Goal: Transaction & Acquisition: Purchase product/service

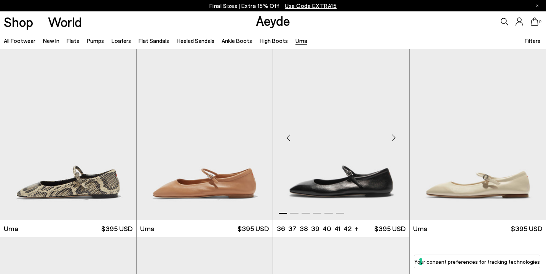
click at [339, 112] on img "1 / 6" at bounding box center [341, 134] width 136 height 171
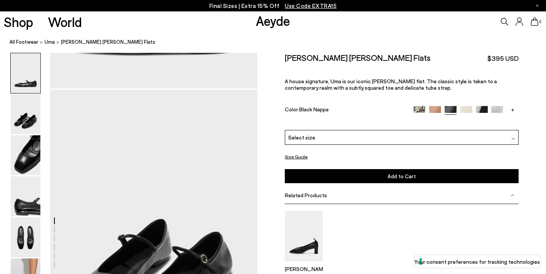
scroll to position [186, 0]
click at [341, 130] on div "Select size" at bounding box center [402, 137] width 234 height 15
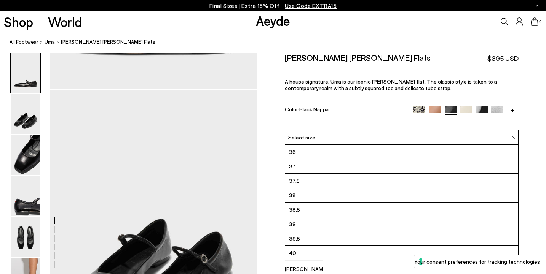
click at [341, 130] on div "Select size" at bounding box center [402, 137] width 234 height 15
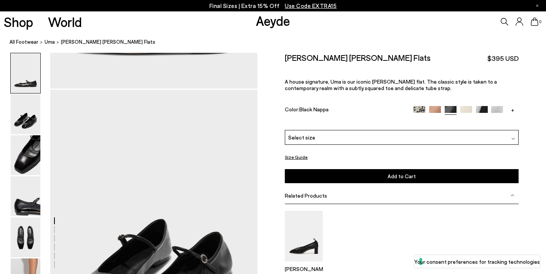
scroll to position [227, 0]
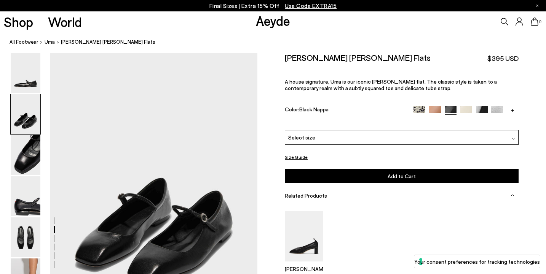
click at [299, 153] on button "Size Guide" at bounding box center [296, 158] width 23 height 10
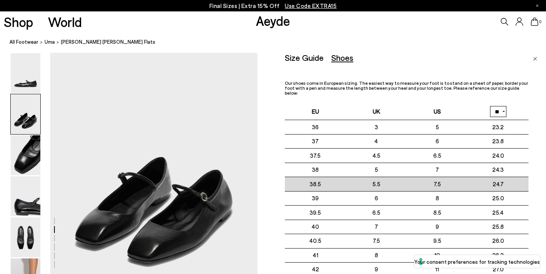
scroll to position [254, 0]
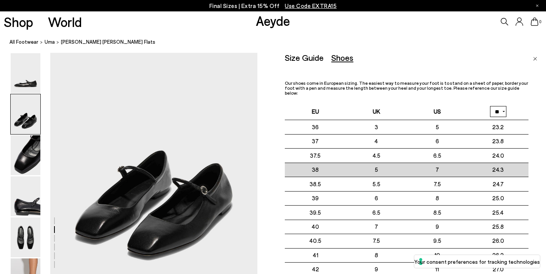
click at [443, 167] on td "7" at bounding box center [436, 170] width 61 height 14
click at [439, 165] on td "7" at bounding box center [436, 170] width 61 height 14
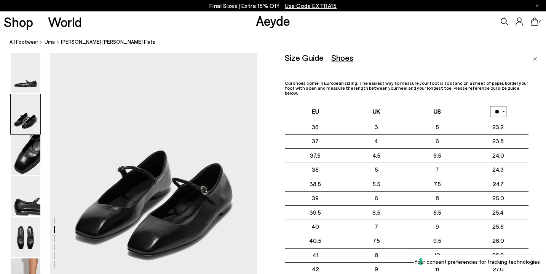
drag, startPoint x: 531, startPoint y: 63, endPoint x: 531, endPoint y: 132, distance: 69.2
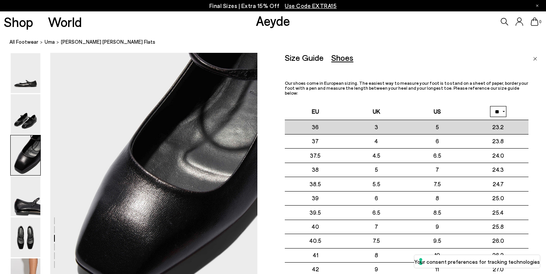
scroll to position [546, 0]
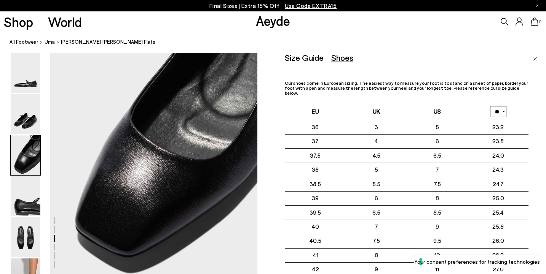
click at [315, 62] on div "Size Guide" at bounding box center [304, 58] width 39 height 10
click at [309, 57] on div "Size Guide" at bounding box center [304, 58] width 39 height 10
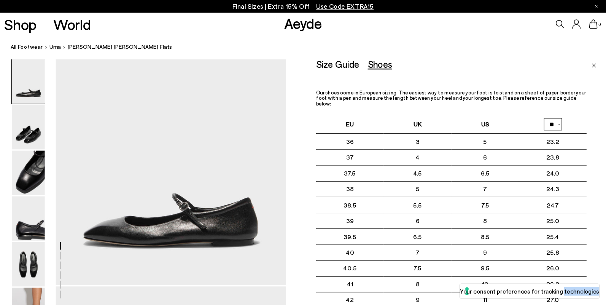
scroll to position [0, 0]
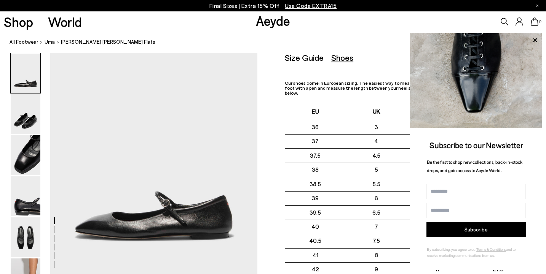
click at [365, 59] on div "Size Guide Shoes Belt" at bounding box center [407, 58] width 244 height 10
click at [535, 39] on icon at bounding box center [535, 40] width 4 height 4
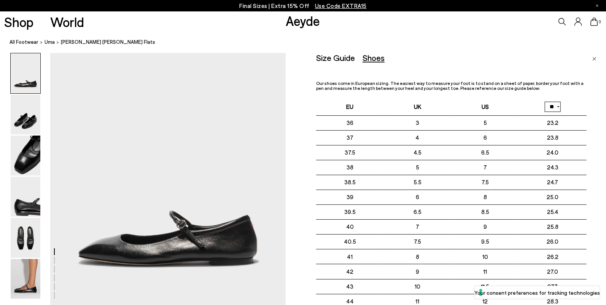
click at [545, 56] on link "Close" at bounding box center [594, 57] width 4 height 9
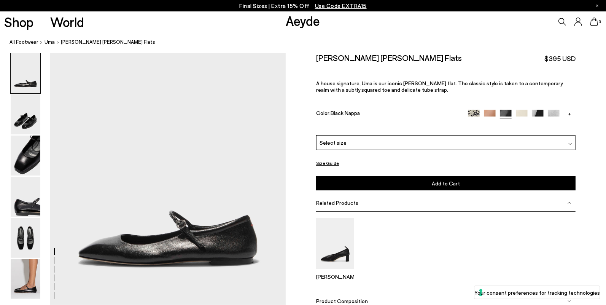
click at [545, 111] on img at bounding box center [554, 116] width 12 height 12
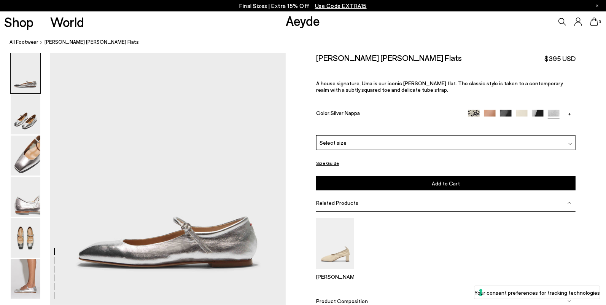
click at [571, 112] on link "+" at bounding box center [570, 113] width 12 height 7
click at [571, 112] on img at bounding box center [570, 116] width 12 height 12
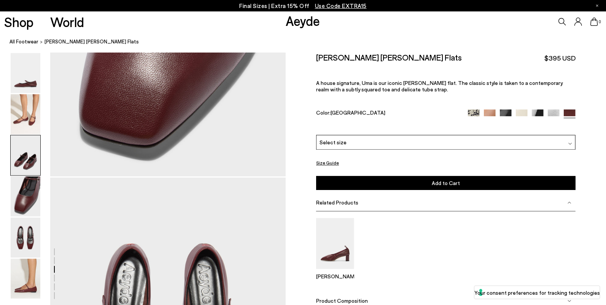
scroll to position [309, 0]
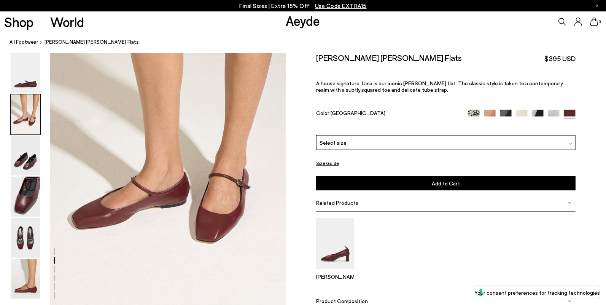
click at [509, 111] on img at bounding box center [506, 116] width 12 height 12
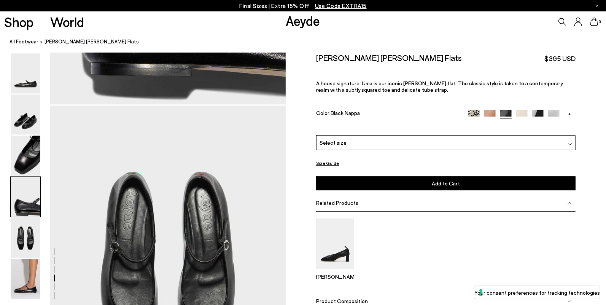
scroll to position [874, 0]
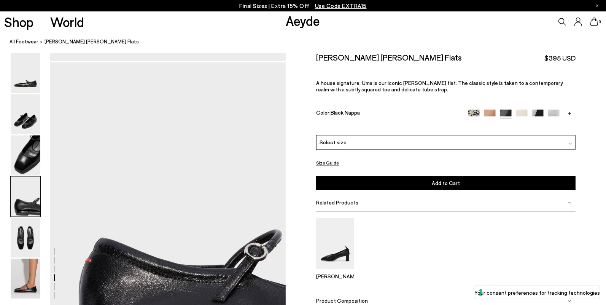
click at [323, 163] on button "Size Guide" at bounding box center [327, 163] width 23 height 10
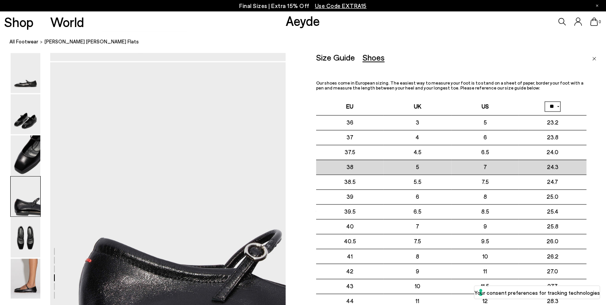
click at [419, 167] on td "5" at bounding box center [418, 167] width 68 height 15
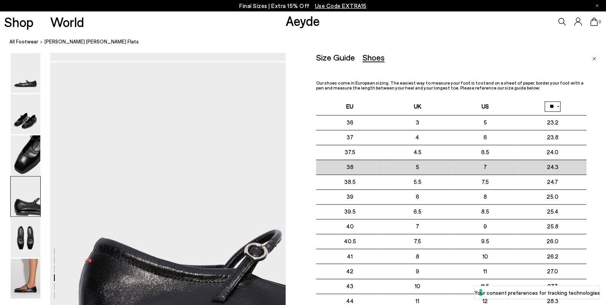
click at [419, 167] on td "5" at bounding box center [418, 167] width 68 height 15
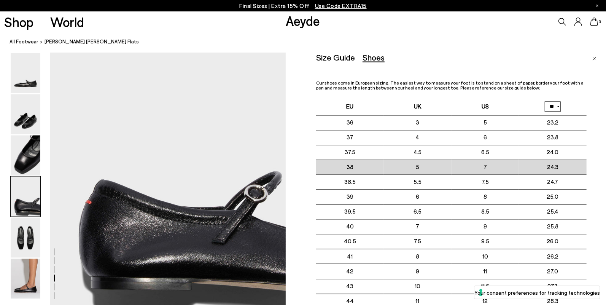
scroll to position [935, 0]
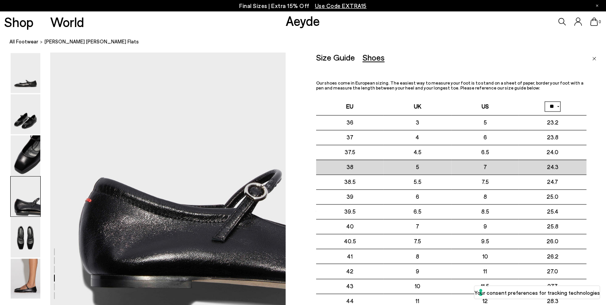
click at [420, 167] on td "5" at bounding box center [418, 167] width 68 height 15
drag, startPoint x: 494, startPoint y: 167, endPoint x: 328, endPoint y: 165, distance: 166.7
click at [328, 165] on tr "38 5" at bounding box center [451, 167] width 271 height 15
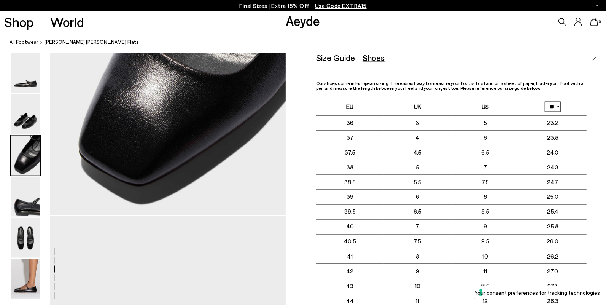
scroll to position [715, 0]
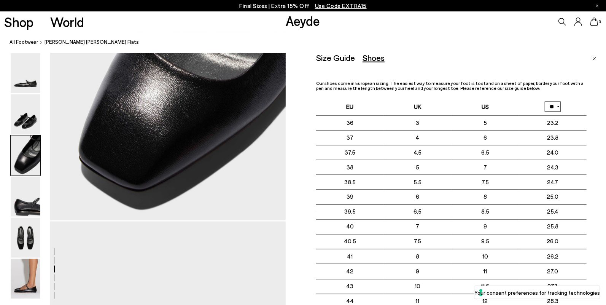
click at [593, 57] on img "Close" at bounding box center [594, 59] width 4 height 4
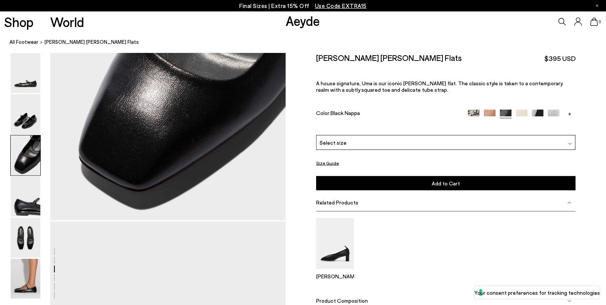
scroll to position [755, 0]
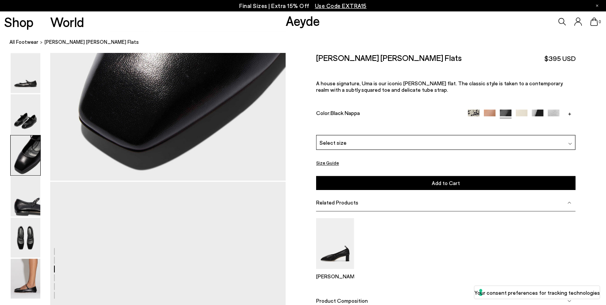
click at [436, 146] on div "Select size" at bounding box center [445, 142] width 259 height 15
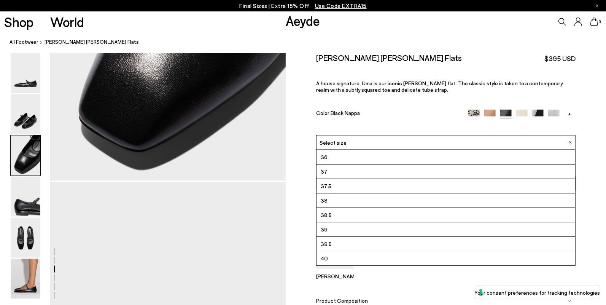
click at [325, 165] on li "37" at bounding box center [446, 171] width 259 height 14
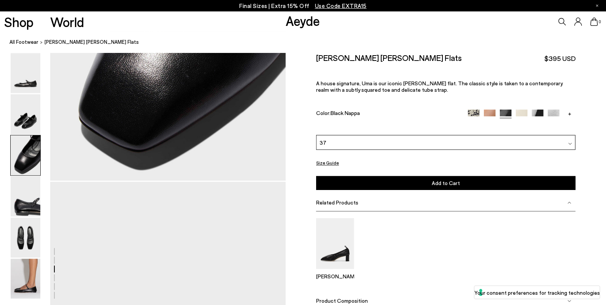
click at [325, 161] on button "Size Guide" at bounding box center [327, 163] width 23 height 10
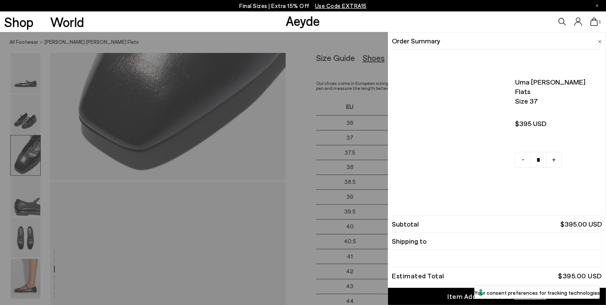
scroll to position [800, 0]
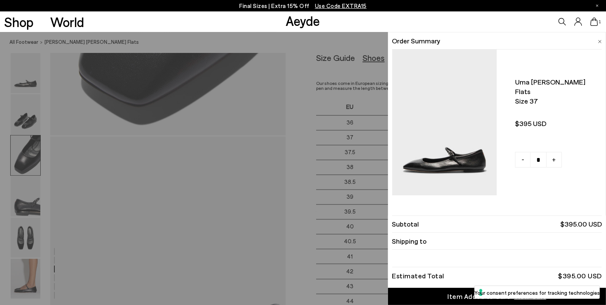
click at [368, 177] on div "Quick Add Color Size View Details Order Summary Uma mary-jane flats Size 37" at bounding box center [303, 168] width 606 height 273
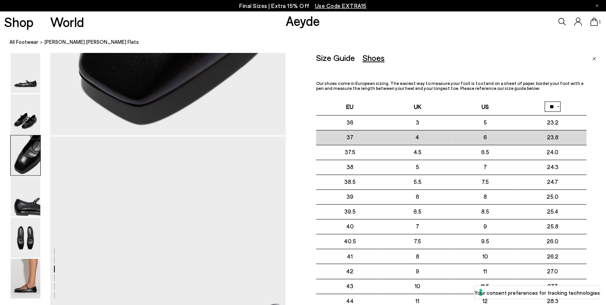
click at [350, 138] on td "37" at bounding box center [350, 137] width 68 height 15
click at [355, 137] on td "37" at bounding box center [350, 137] width 68 height 15
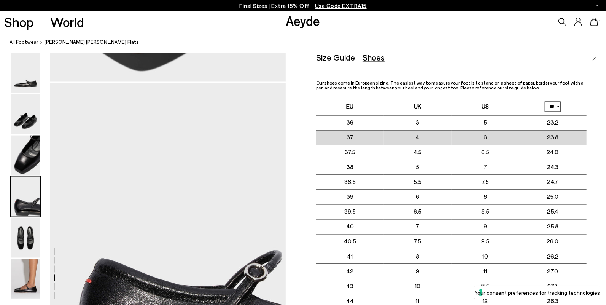
scroll to position [778, 0]
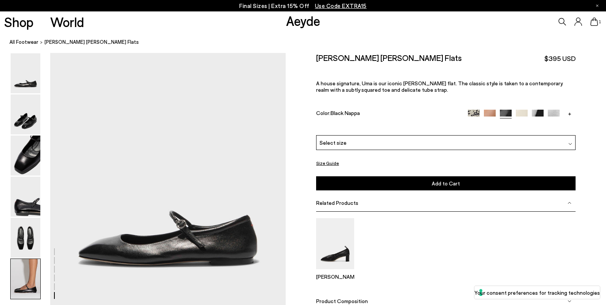
scroll to position [2330, 0]
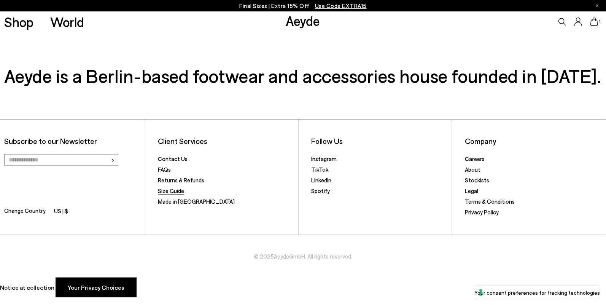
click at [177, 192] on link "Size Guide" at bounding box center [171, 190] width 26 height 7
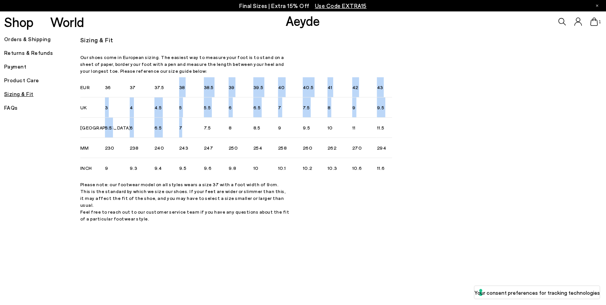
drag, startPoint x: 181, startPoint y: 128, endPoint x: 180, endPoint y: 78, distance: 50.6
click at [180, 78] on div "36 37 37.5 38 38.5 39 39.5 40 40.5 41 42 43 3 4 4.5 5 5.5 6 6.5 7 7.5 8 9 9.5" at bounding box center [196, 127] width 183 height 100
click at [196, 207] on p "Please note: our footwear model on all styles wears a size 37 with a foot width…" at bounding box center [184, 201] width 209 height 41
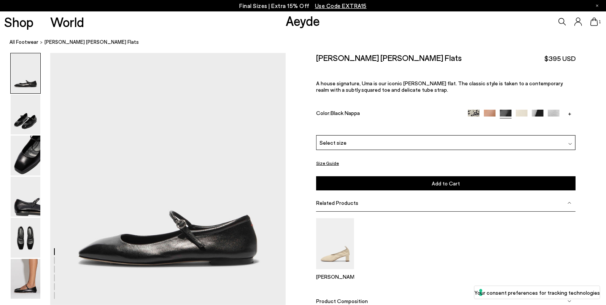
scroll to position [5, 0]
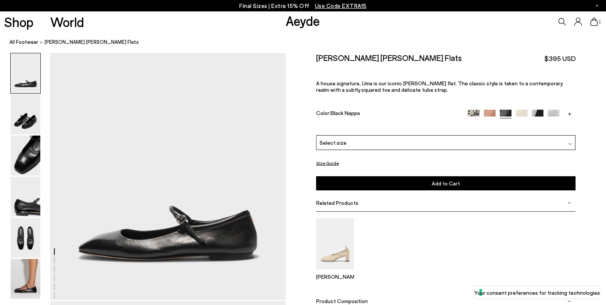
click at [498, 136] on div "Select size" at bounding box center [445, 142] width 259 height 15
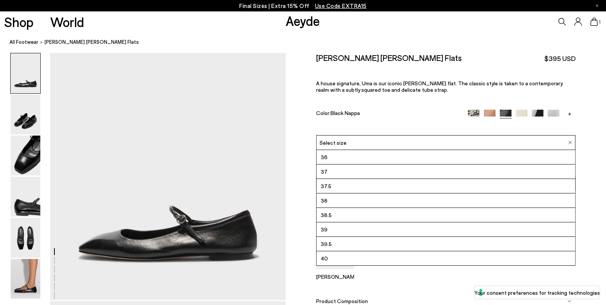
click at [488, 172] on li "37" at bounding box center [446, 171] width 259 height 14
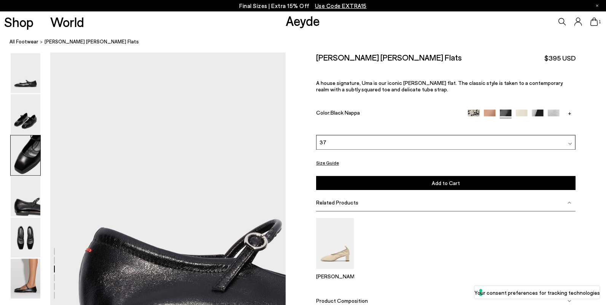
scroll to position [933, 0]
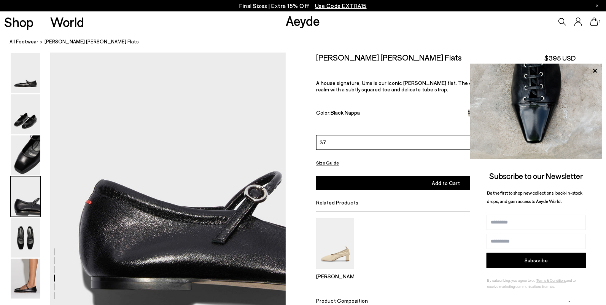
click at [329, 4] on span "Use Code EXTRA15" at bounding box center [341, 5] width 52 height 7
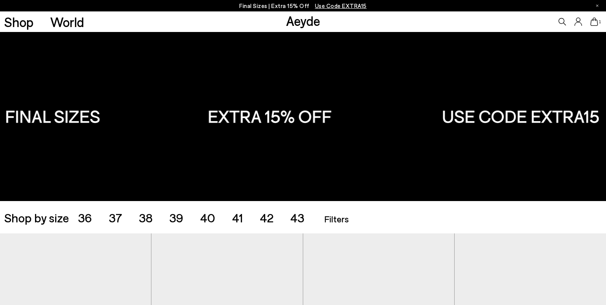
click at [113, 210] on span "37" at bounding box center [115, 217] width 13 height 14
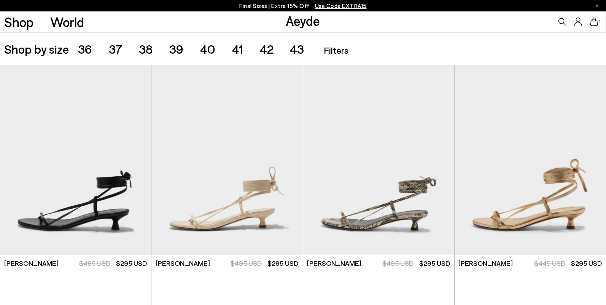
scroll to position [169, 0]
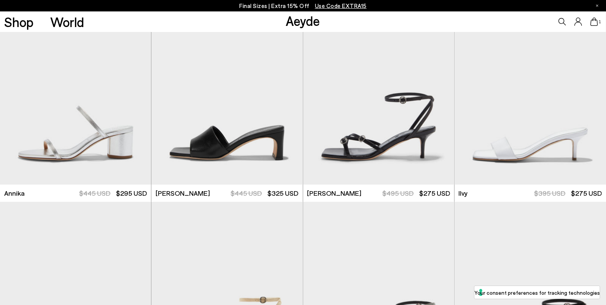
scroll to position [460, 0]
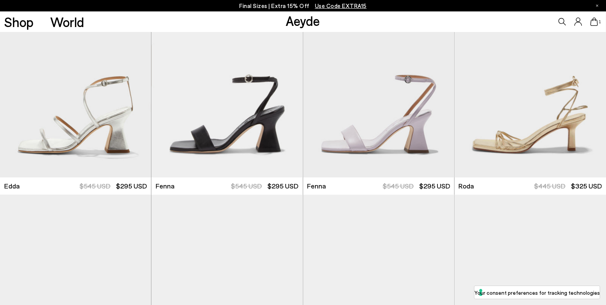
scroll to position [1296, 0]
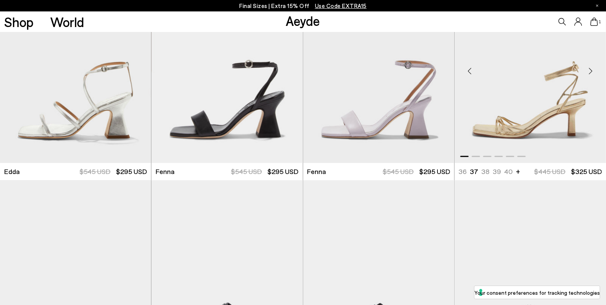
click at [592, 72] on div "Next slide" at bounding box center [590, 70] width 23 height 23
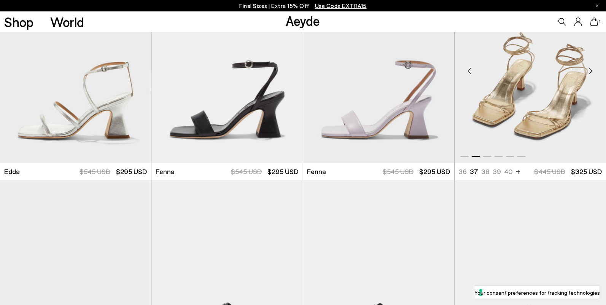
click at [592, 72] on div "Next slide" at bounding box center [590, 70] width 23 height 23
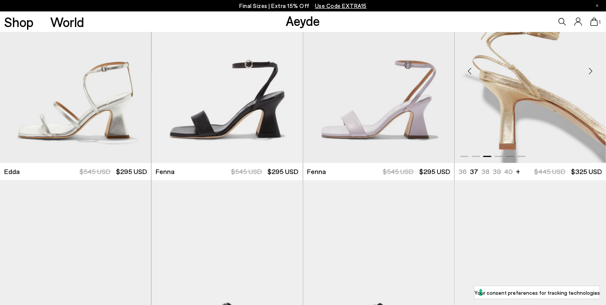
click at [592, 72] on div "Next slide" at bounding box center [590, 70] width 23 height 23
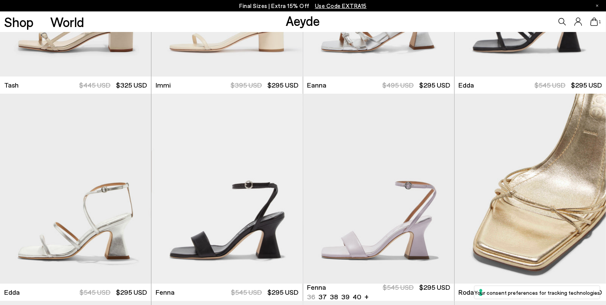
scroll to position [1237, 0]
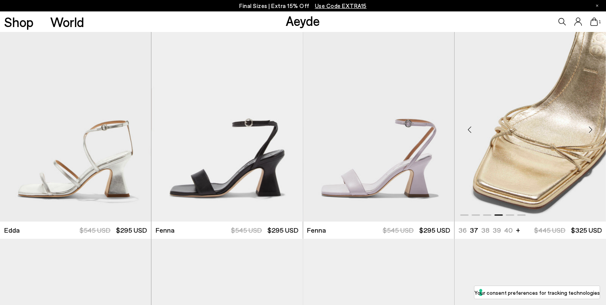
click at [589, 129] on div "Next slide" at bounding box center [590, 129] width 23 height 23
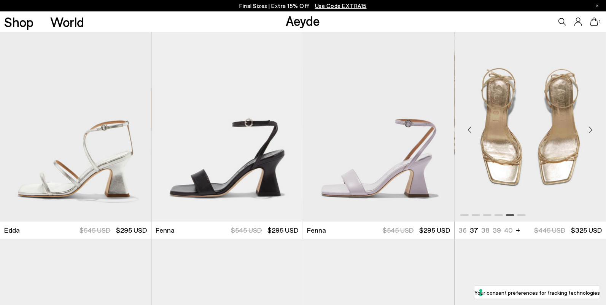
click at [547, 136] on img "5 / 6" at bounding box center [530, 127] width 151 height 190
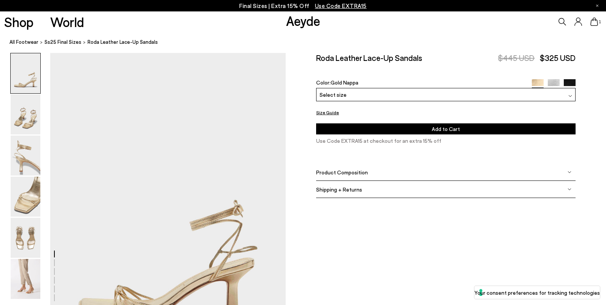
click at [21, 274] on img at bounding box center [26, 279] width 30 height 40
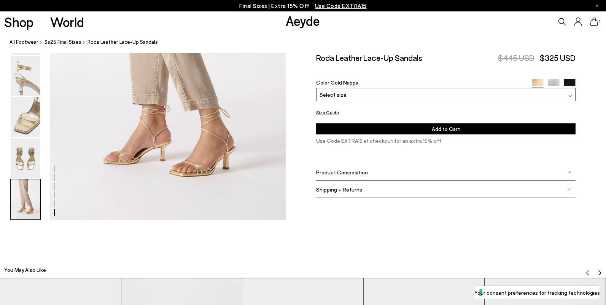
scroll to position [1538, 0]
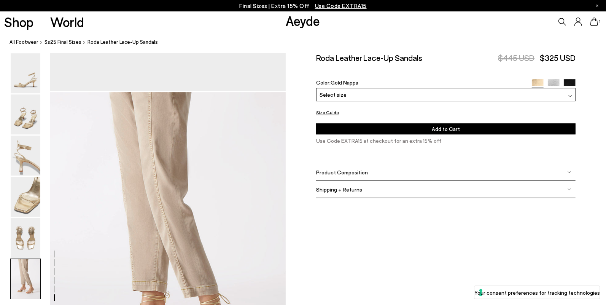
click at [552, 79] on img at bounding box center [554, 85] width 12 height 12
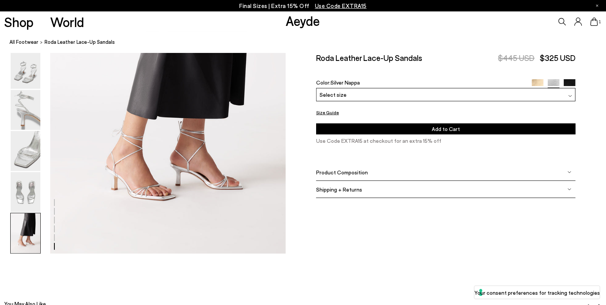
scroll to position [1662, 0]
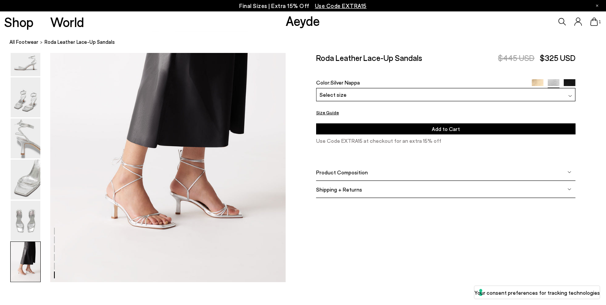
click at [349, 91] on div "Select size" at bounding box center [445, 94] width 259 height 13
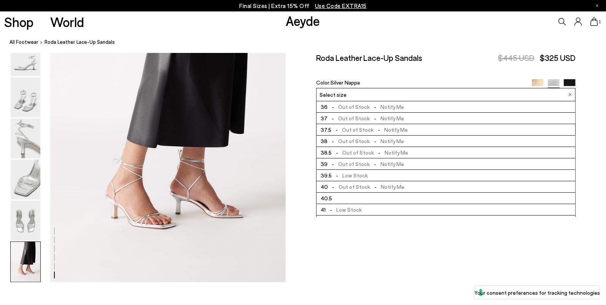
click at [350, 116] on span "- Out of Stock - Notify Me" at bounding box center [366, 118] width 76 height 6
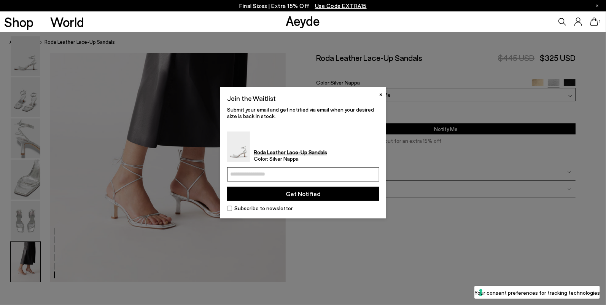
click at [320, 178] on input "email" at bounding box center [303, 174] width 152 height 14
click at [380, 50] on div at bounding box center [303, 152] width 606 height 305
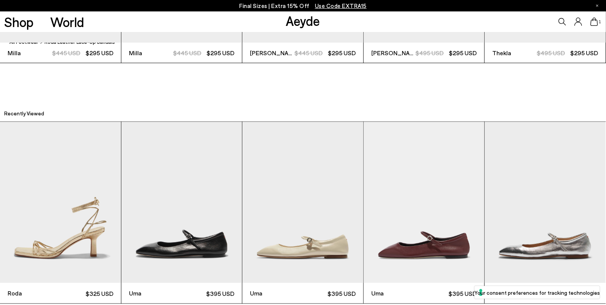
scroll to position [2324, 0]
